Goal: Check status: Check status

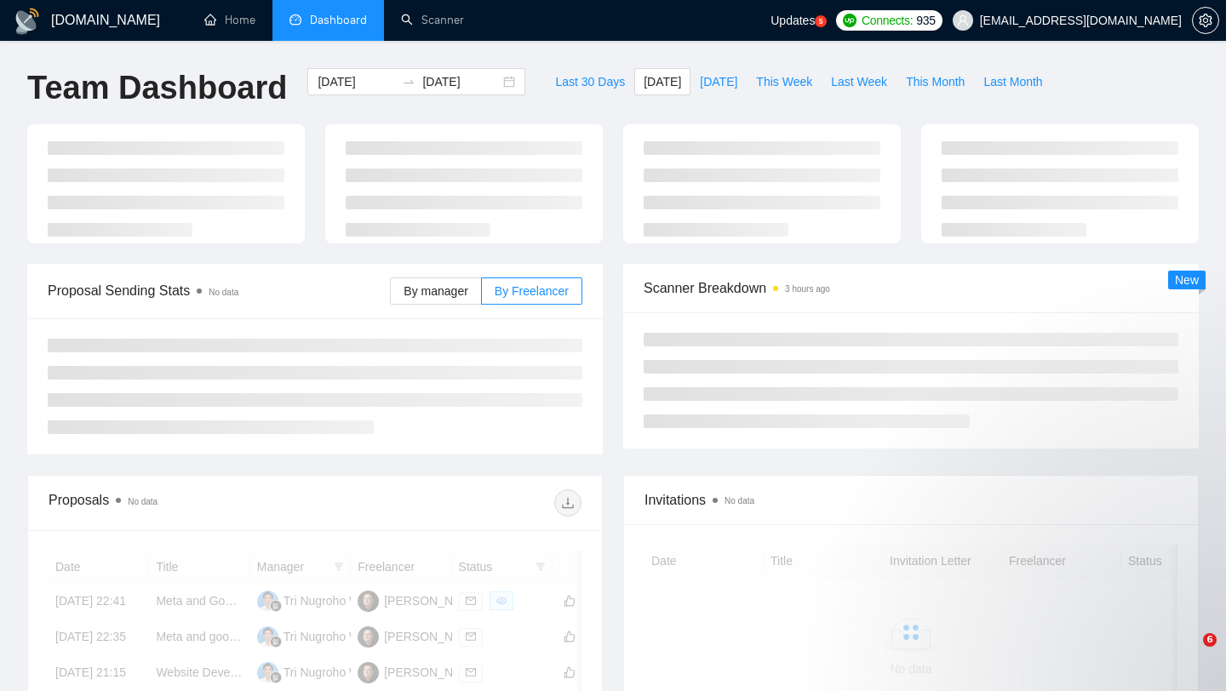
type input "[DATE]"
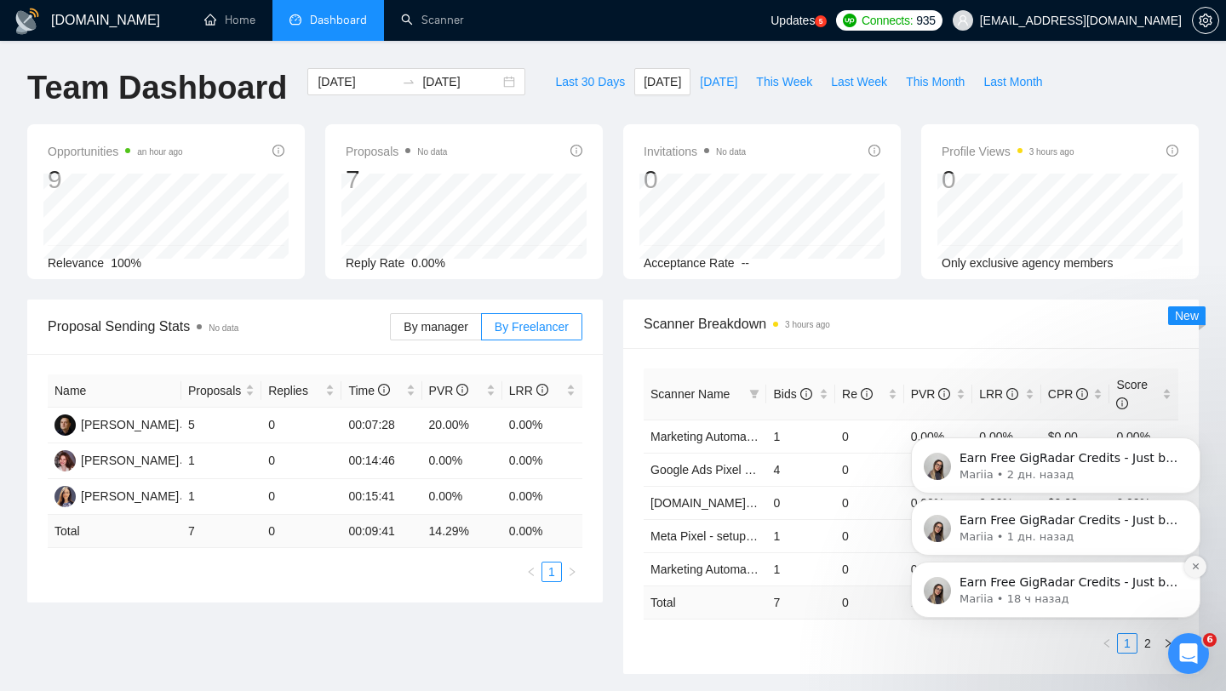
click at [1199, 566] on icon "Dismiss notification" at bounding box center [1195, 566] width 9 height 9
click at [1201, 567] on button "Dismiss notification" at bounding box center [1195, 567] width 22 height 22
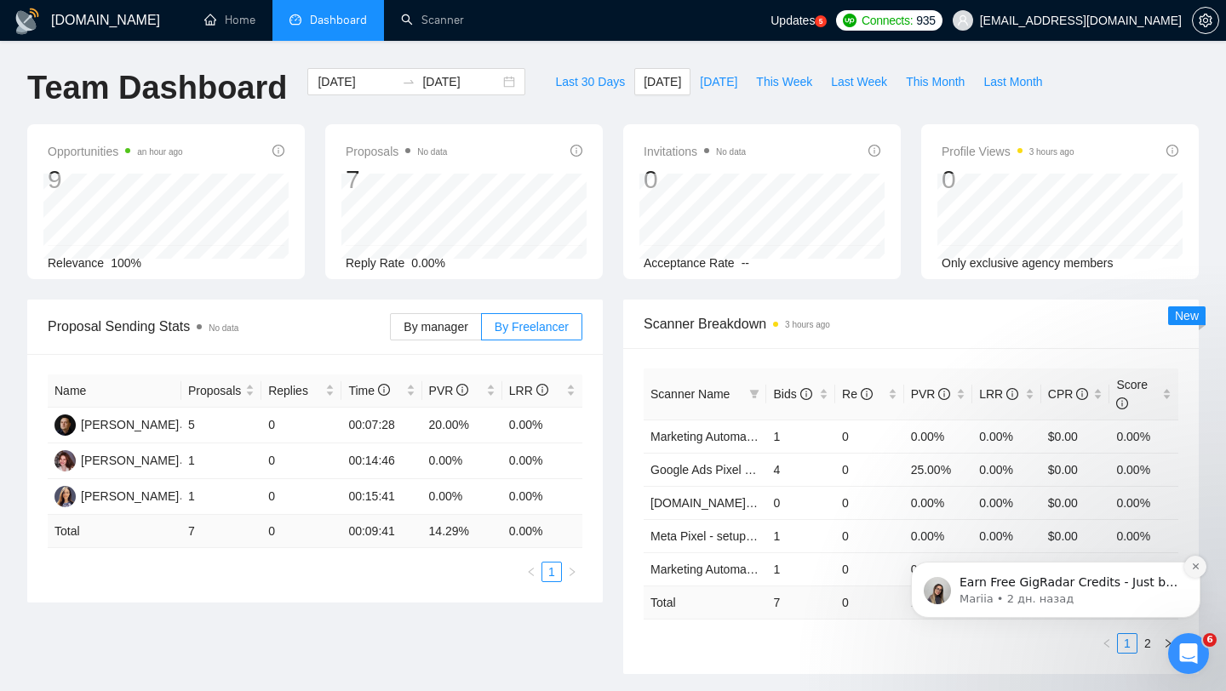
click at [1197, 568] on icon "Dismiss notification" at bounding box center [1195, 566] width 9 height 9
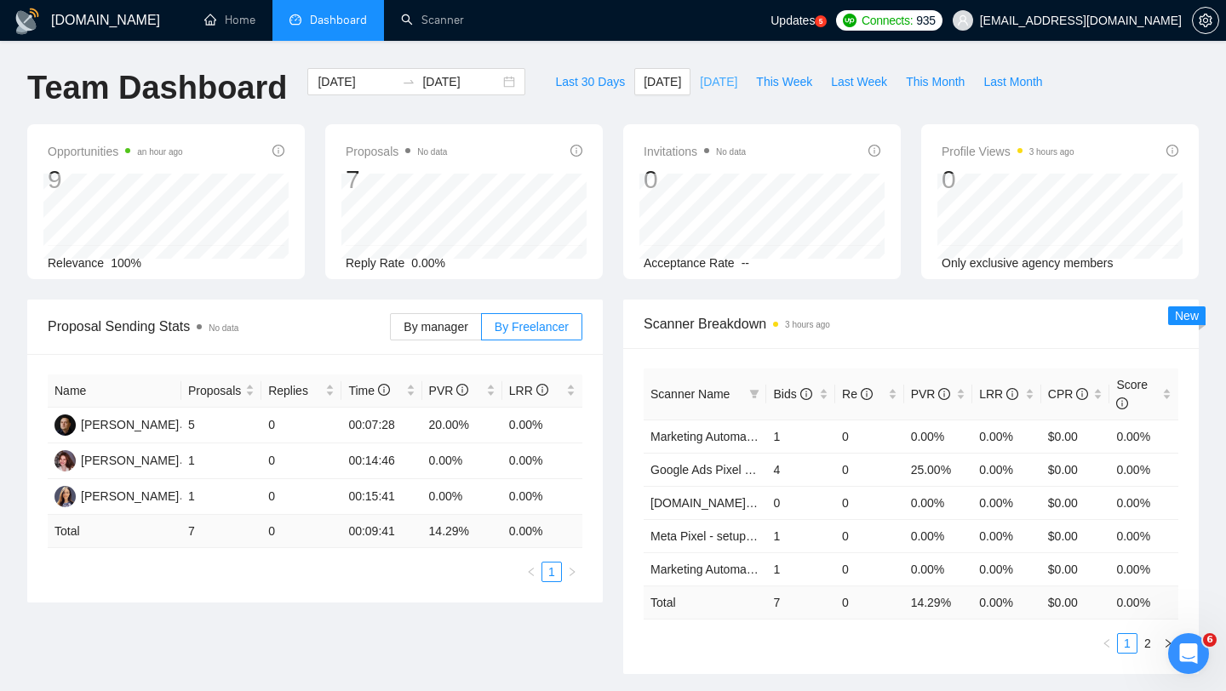
click at [723, 83] on span "[DATE]" at bounding box center [718, 81] width 37 height 19
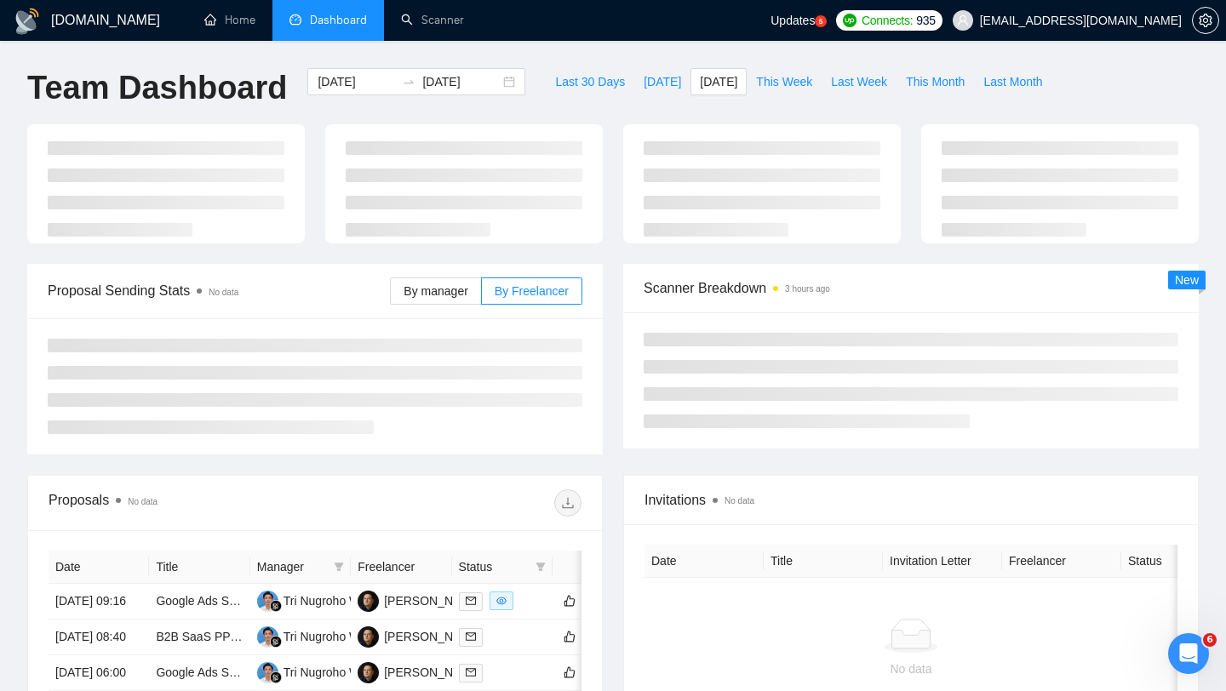
type input "[DATE]"
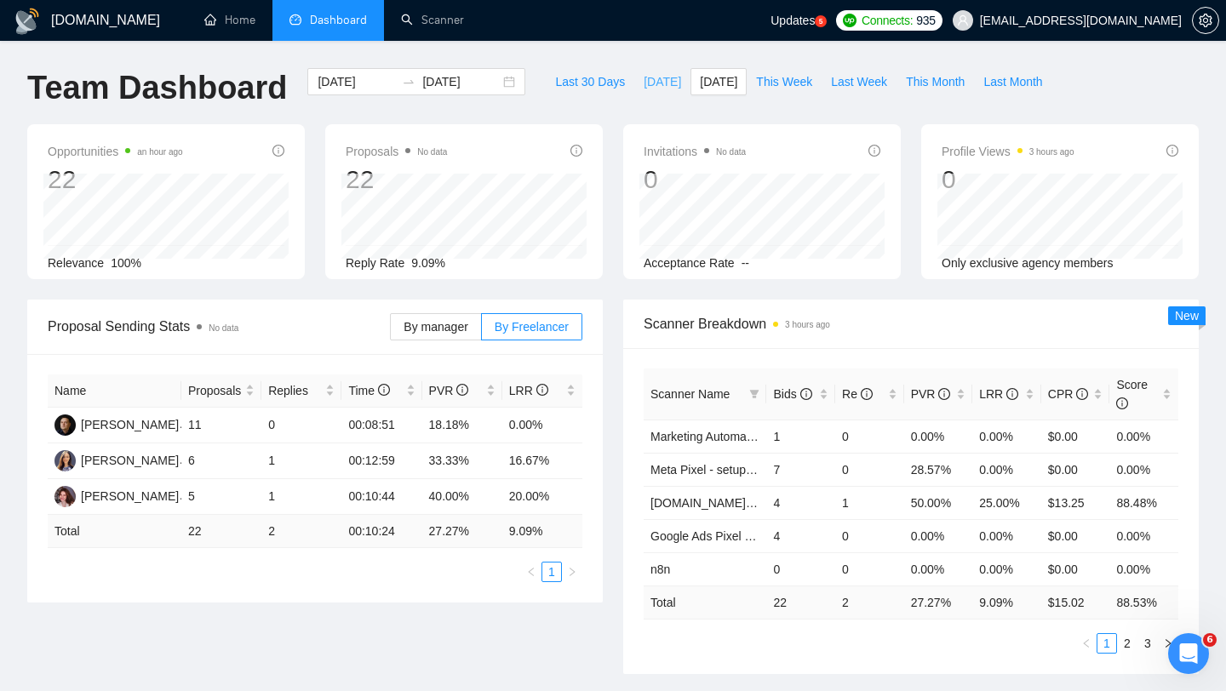
click at [654, 88] on span "[DATE]" at bounding box center [662, 81] width 37 height 19
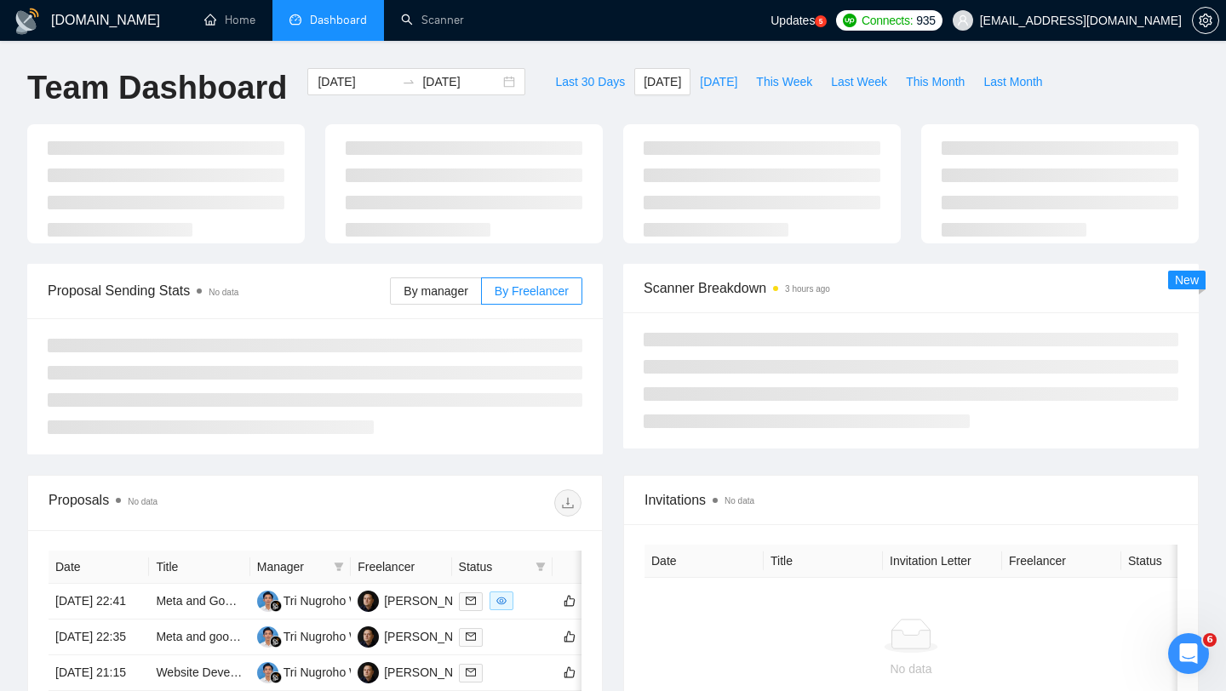
type input "[DATE]"
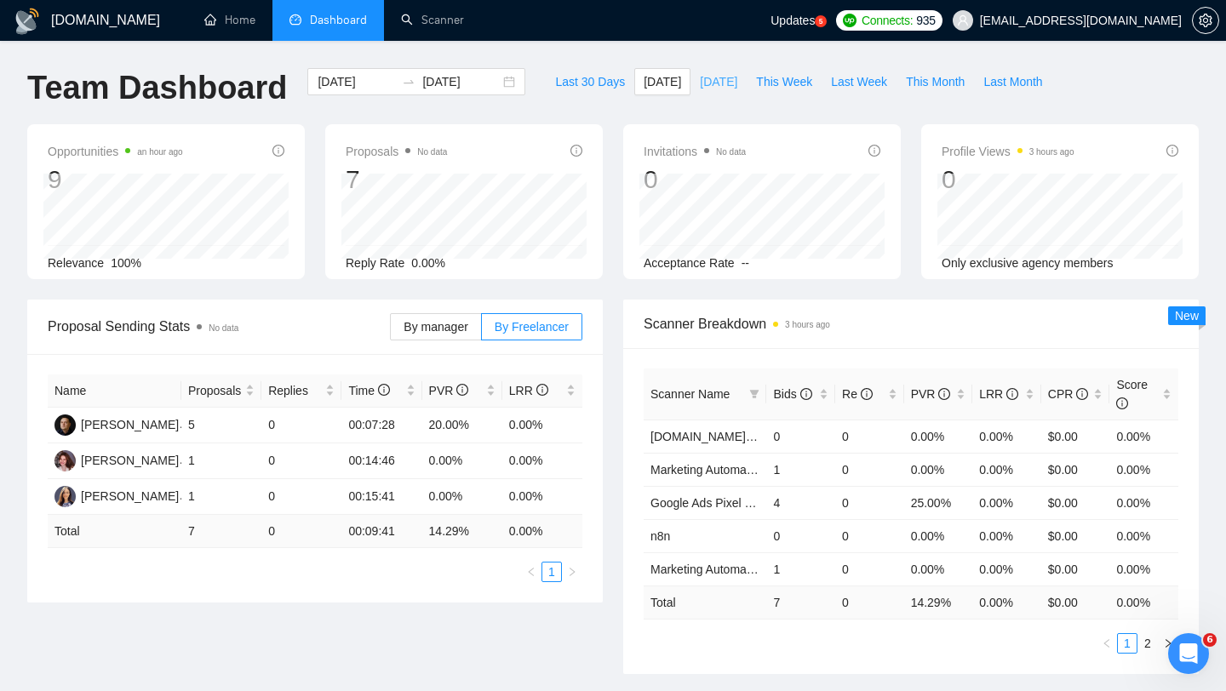
click at [721, 85] on span "[DATE]" at bounding box center [718, 81] width 37 height 19
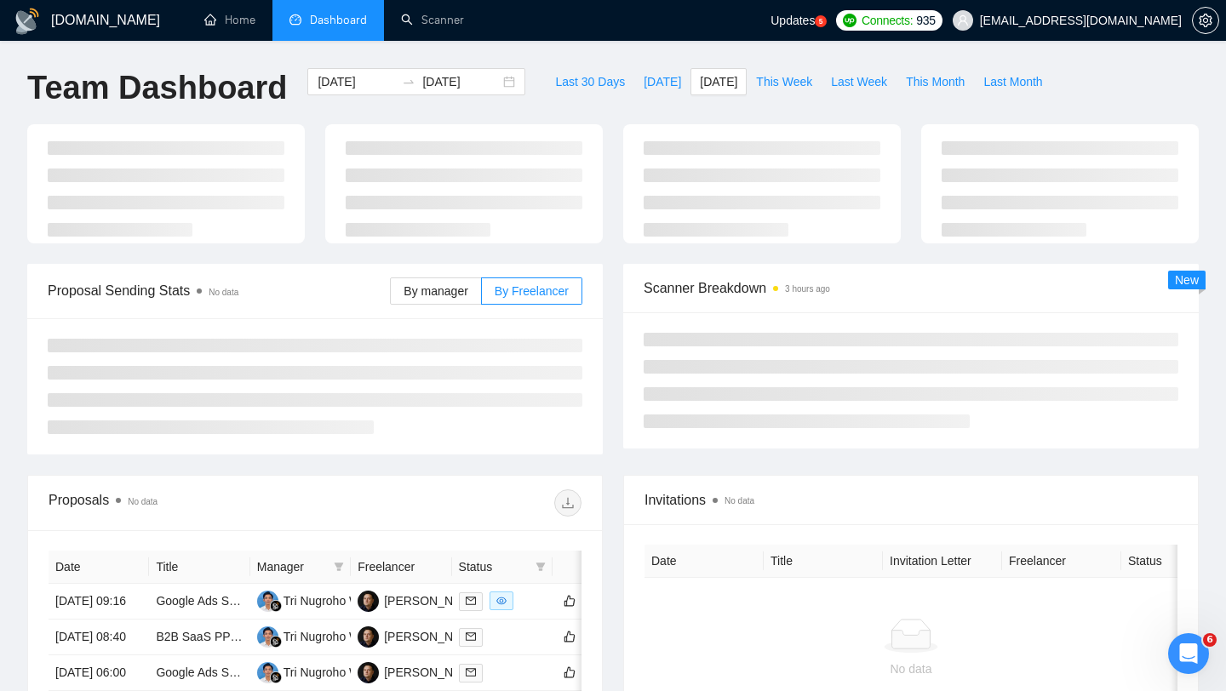
type input "[DATE]"
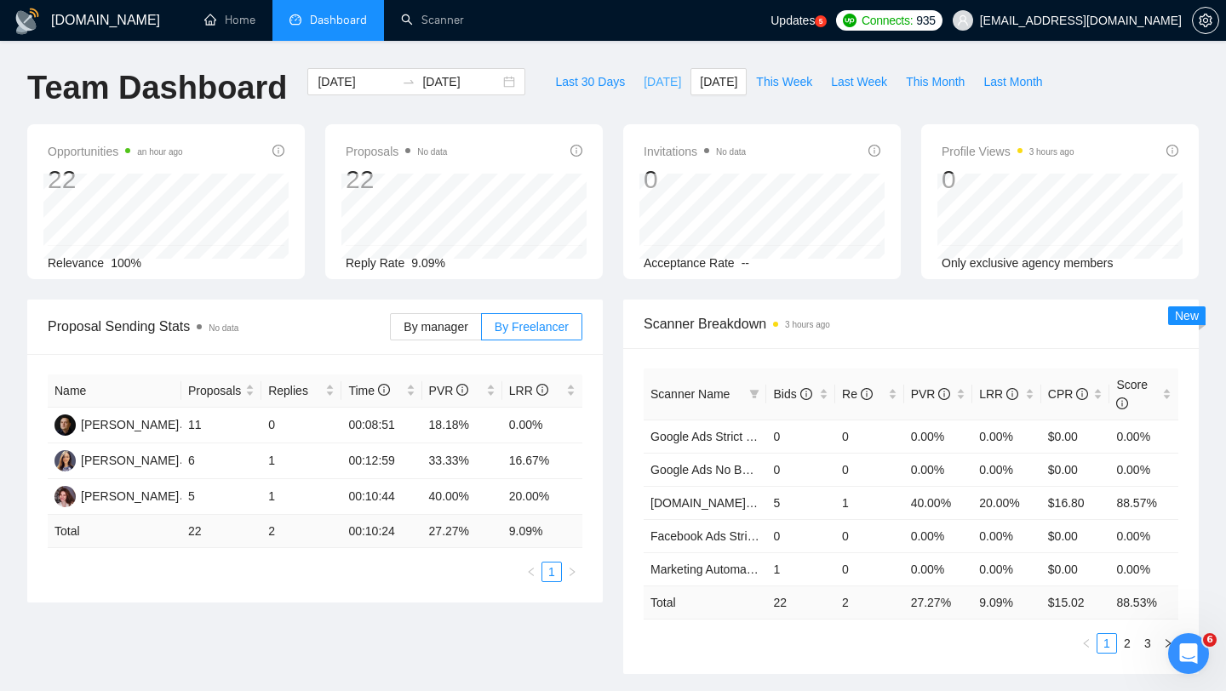
click at [644, 85] on span "[DATE]" at bounding box center [662, 81] width 37 height 19
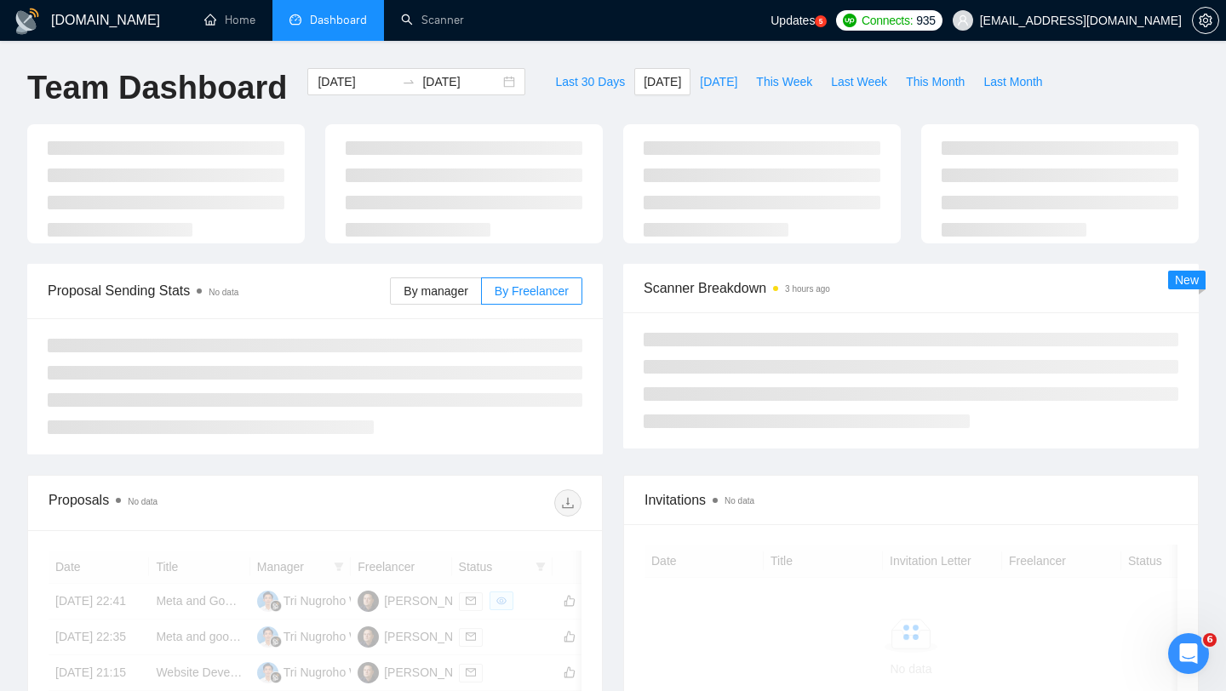
type input "[DATE]"
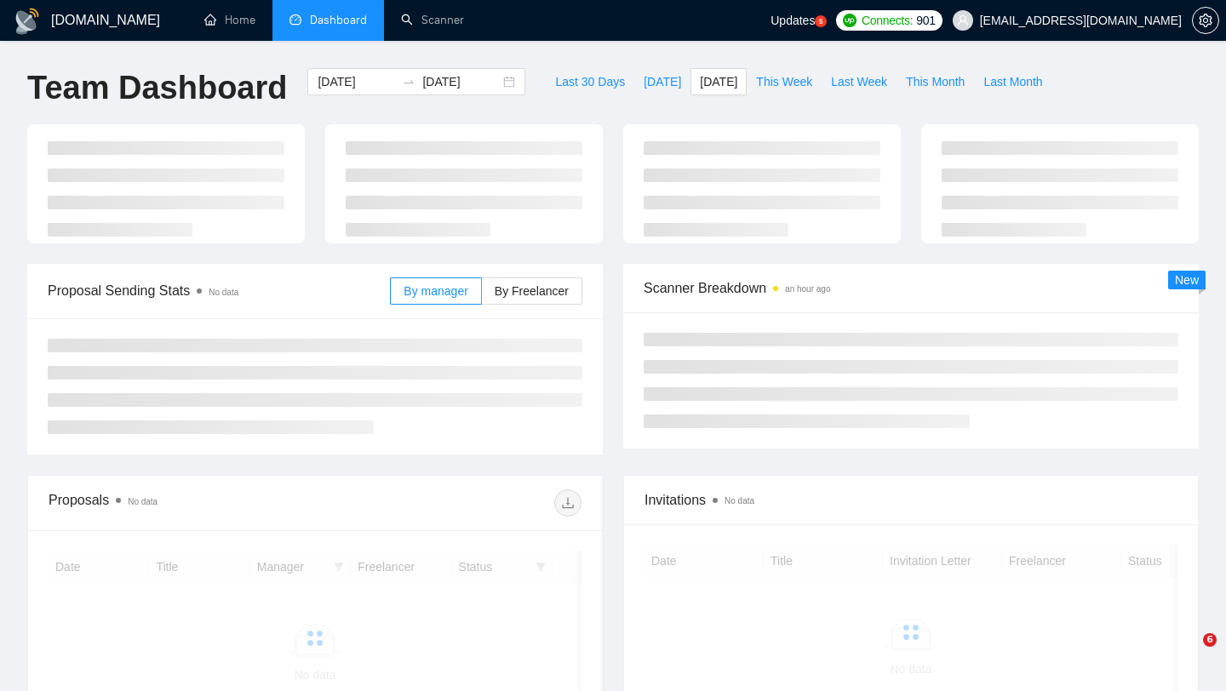
type input "[DATE]"
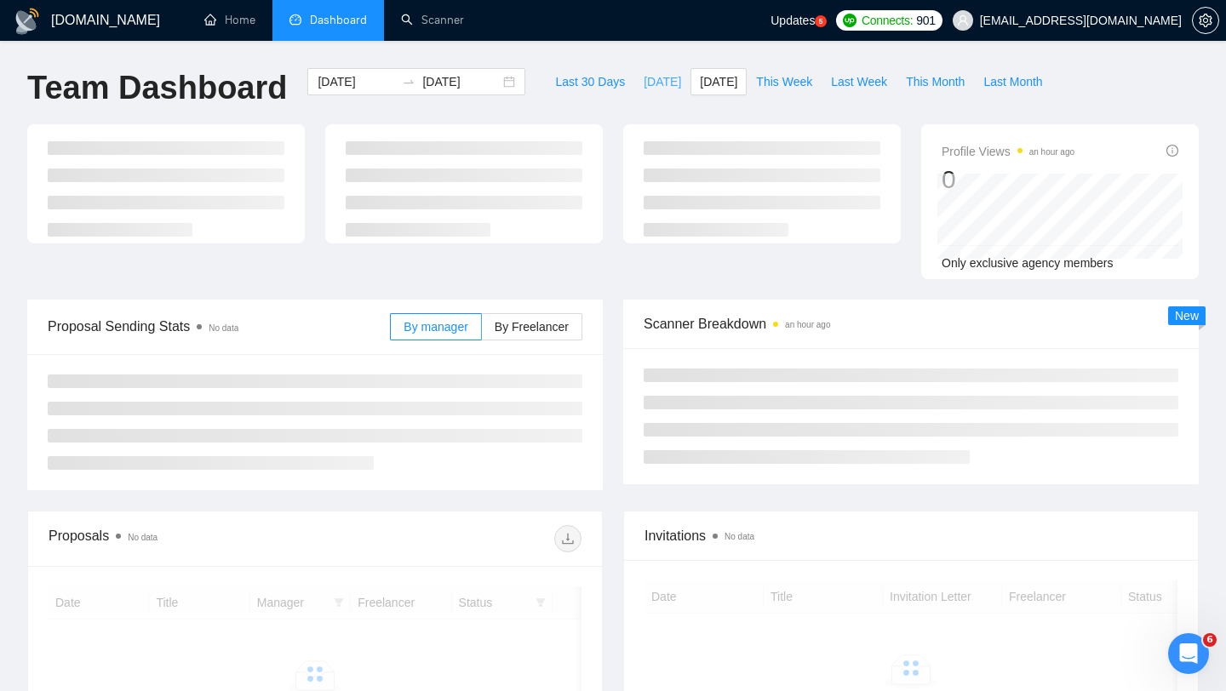
click at [650, 80] on span "[DATE]" at bounding box center [662, 81] width 37 height 19
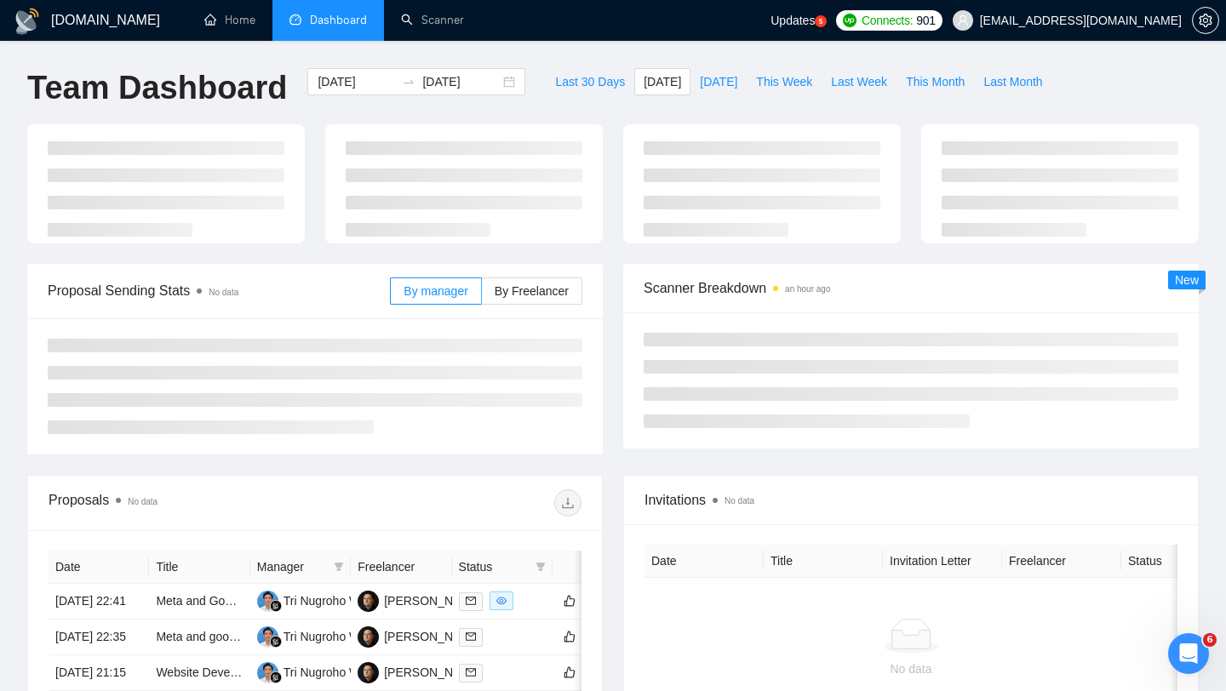
type input "[DATE]"
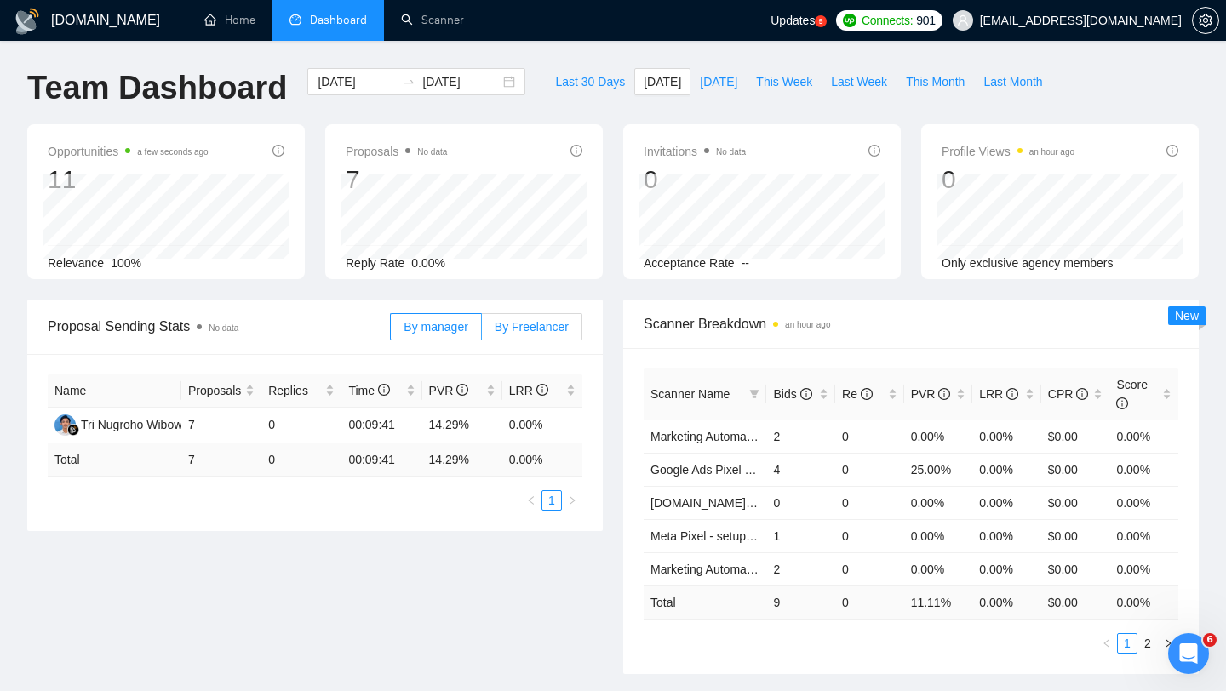
click at [543, 329] on span "By Freelancer" at bounding box center [532, 327] width 74 height 14
click at [482, 331] on input "By Freelancer" at bounding box center [482, 331] width 0 height 0
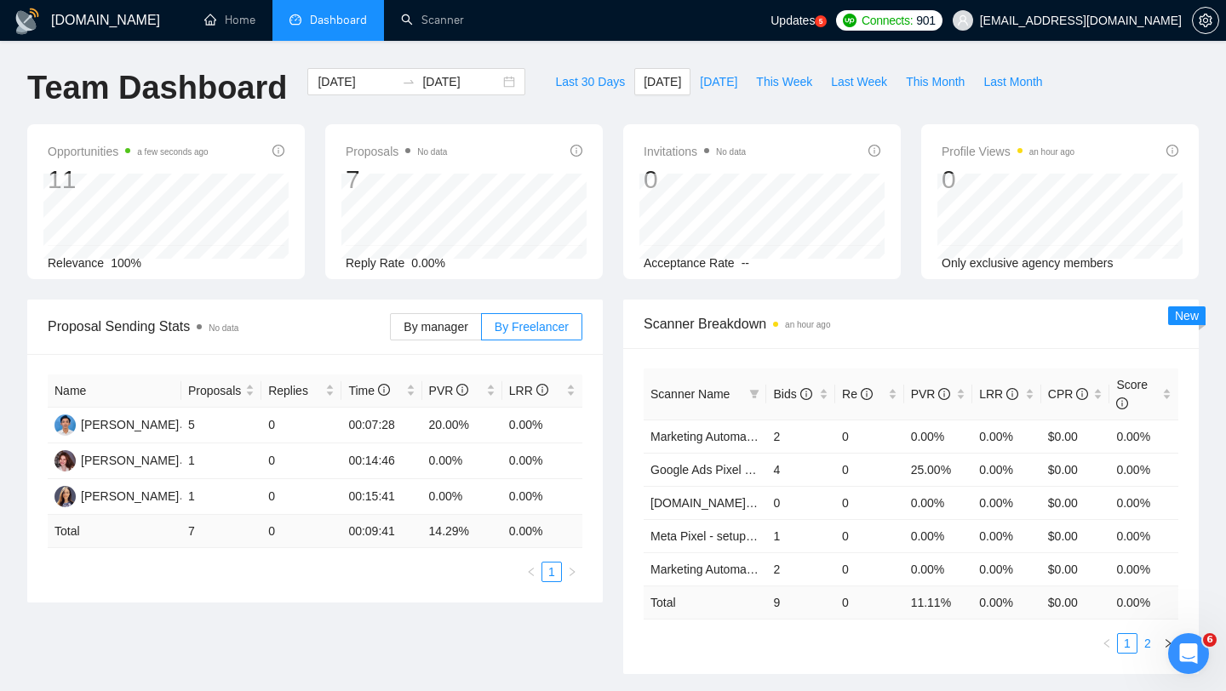
click at [1149, 646] on link "2" at bounding box center [1147, 643] width 19 height 19
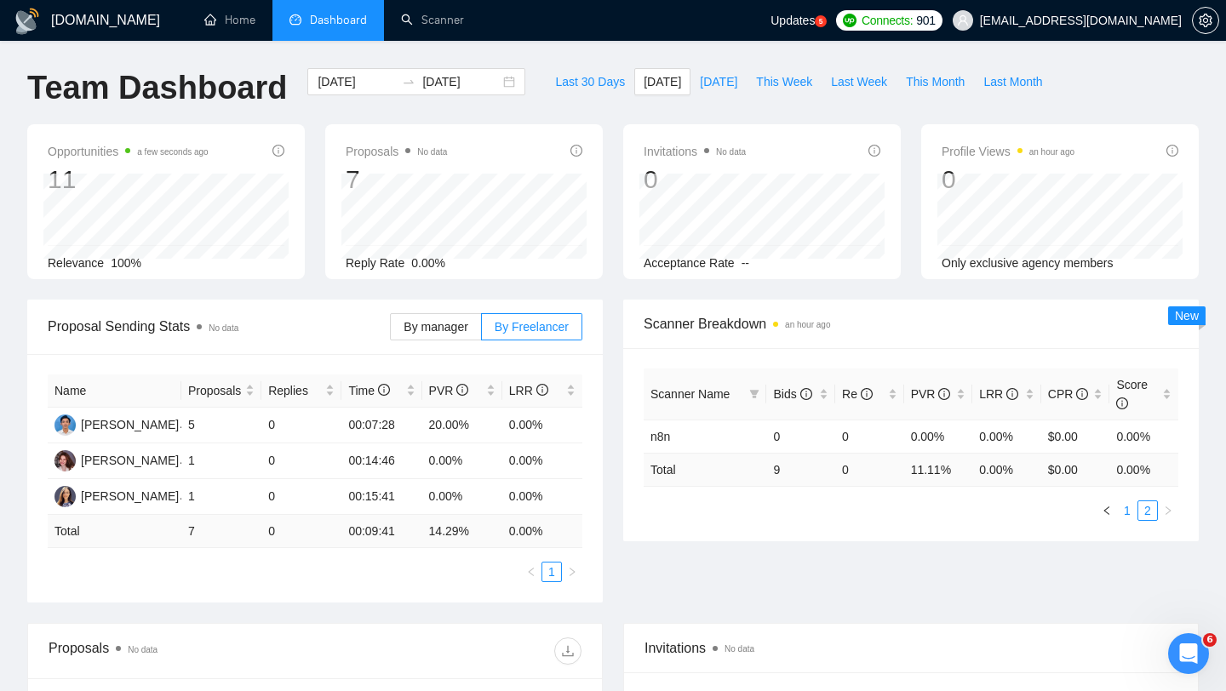
click at [1127, 509] on link "1" at bounding box center [1127, 511] width 19 height 19
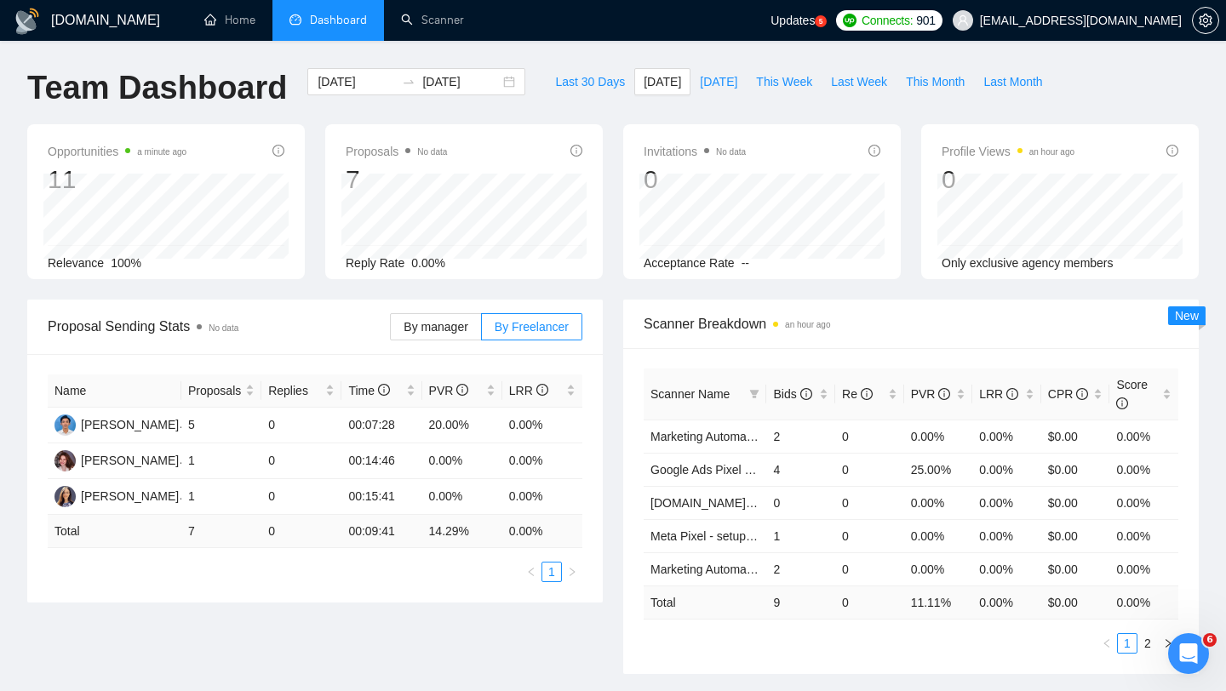
click at [908, 181] on div "Invitations No data 0 Acceptance Rate --" at bounding box center [762, 201] width 298 height 155
